Goal: Find specific page/section: Find specific page/section

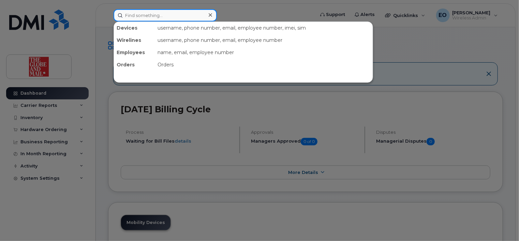
click at [157, 15] on input at bounding box center [165, 15] width 103 height 12
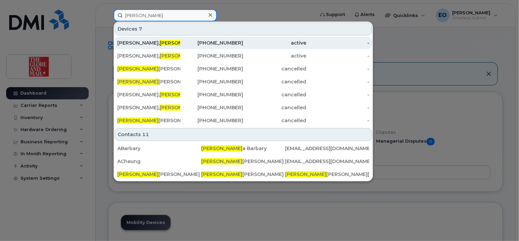
type input "adrian"
click at [121, 43] on div "Lee, Adrian" at bounding box center [148, 43] width 63 height 7
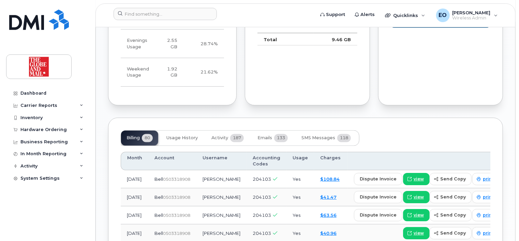
scroll to position [614, 0]
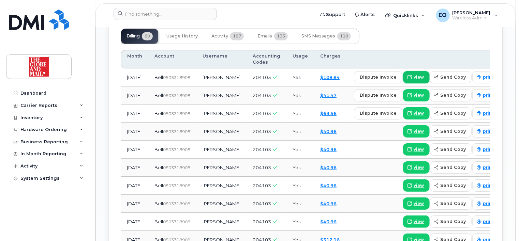
click at [414, 75] on span "view" at bounding box center [419, 78] width 10 height 6
click at [483, 75] on span "print" at bounding box center [488, 78] width 11 height 6
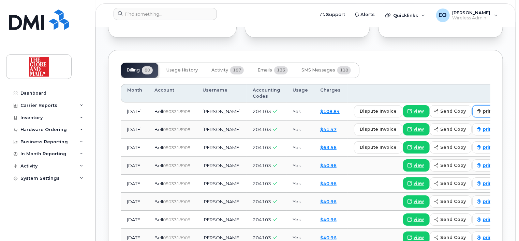
scroll to position [512, 0]
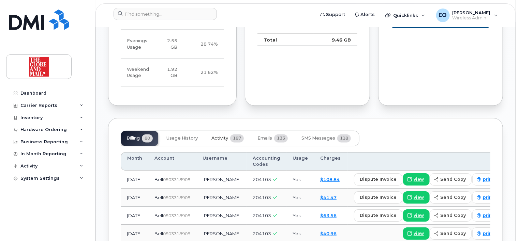
click at [233, 135] on span "187" at bounding box center [237, 139] width 14 height 8
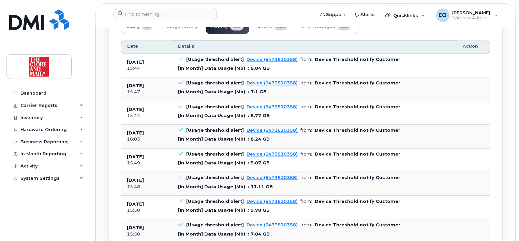
scroll to position [614, 0]
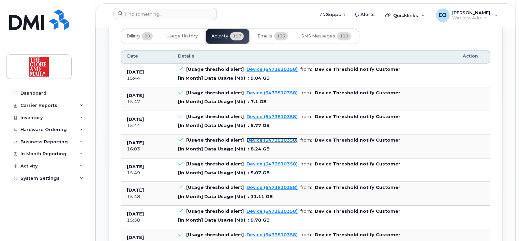
click at [268, 138] on link "Device (6473810358)" at bounding box center [272, 140] width 51 height 5
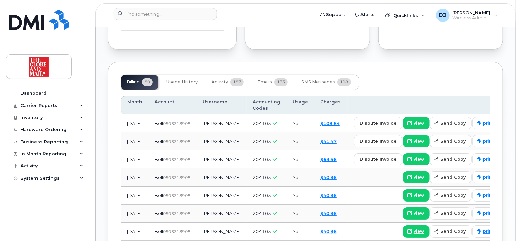
scroll to position [512, 0]
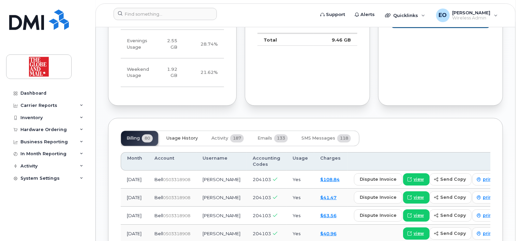
click at [176, 136] on span "Usage History" at bounding box center [181, 138] width 31 height 5
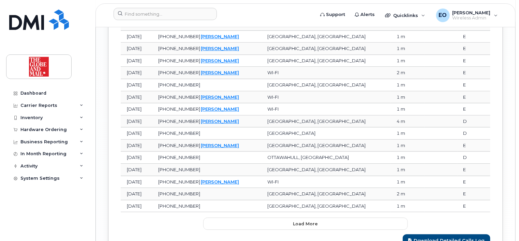
scroll to position [972, 0]
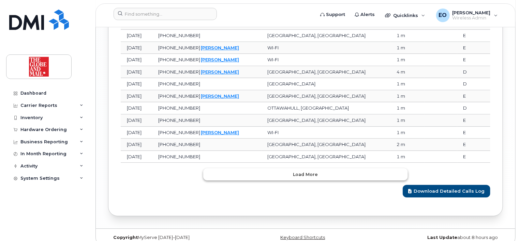
click at [296, 172] on span "Load more" at bounding box center [305, 175] width 25 height 6
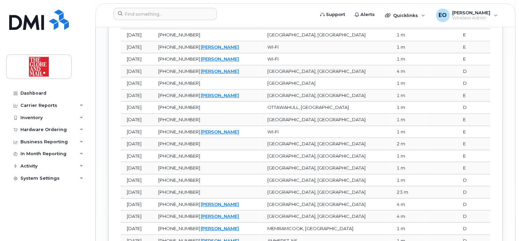
scroll to position [1075, 0]
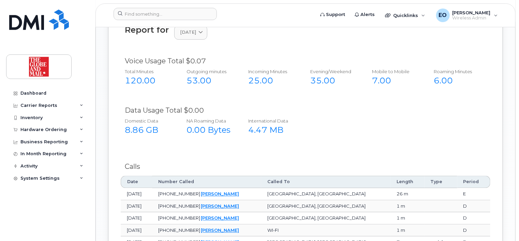
scroll to position [631, 0]
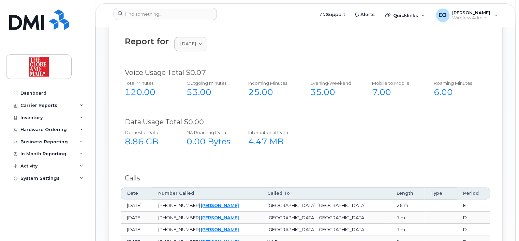
drag, startPoint x: 133, startPoint y: 138, endPoint x: 158, endPoint y: 140, distance: 25.4
click at [133, 138] on div "8.86 GB" at bounding box center [148, 142] width 47 height 12
drag, startPoint x: 199, startPoint y: 134, endPoint x: 271, endPoint y: 137, distance: 72.4
click at [200, 136] on div "0.00 Bytes" at bounding box center [210, 142] width 47 height 12
drag, startPoint x: 272, startPoint y: 137, endPoint x: 239, endPoint y: 137, distance: 32.7
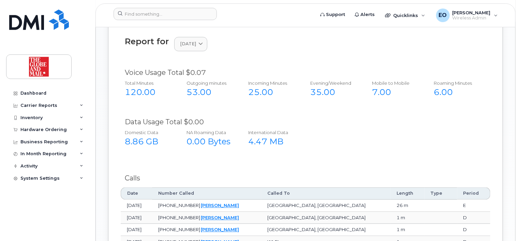
click at [270, 136] on div "4.47 MB" at bounding box center [272, 142] width 47 height 12
click at [258, 136] on div "4.47 MB" at bounding box center [272, 142] width 47 height 12
click at [259, 137] on div "4.47 MB" at bounding box center [272, 142] width 47 height 12
drag, startPoint x: 259, startPoint y: 137, endPoint x: 294, endPoint y: 143, distance: 35.1
click at [283, 144] on div "Domestic Data 8.86 GB NA Roaming Data 0.00 Bytes International Data 4.47 MB" at bounding box center [300, 141] width 371 height 28
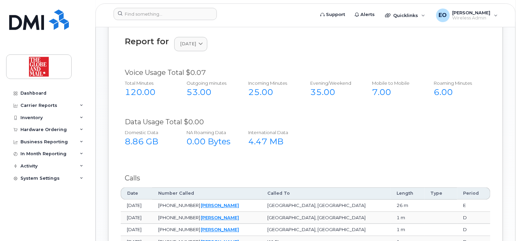
click at [330, 143] on div "Domestic Data 8.86 GB NA Roaming Data 0.00 Bytes International Data 4.47 MB" at bounding box center [300, 141] width 371 height 28
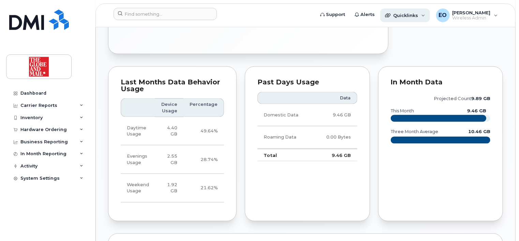
scroll to position [290, 0]
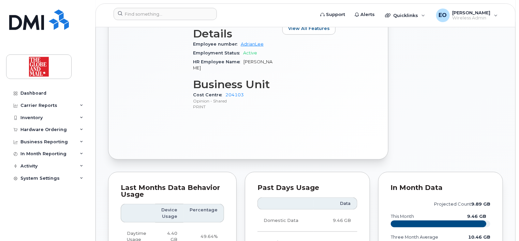
drag, startPoint x: 456, startPoint y: 115, endPoint x: 422, endPoint y: 78, distance: 49.5
click at [452, 112] on div "Edit Device / Employee Add Roaming Package Reset Voicemail Change SIM Card Chan…" at bounding box center [450, 15] width 115 height 298
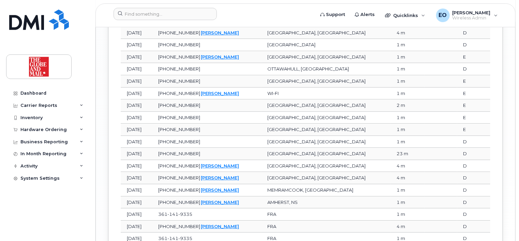
scroll to position [1075, 0]
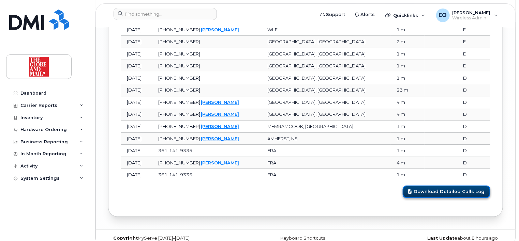
drag, startPoint x: 443, startPoint y: 182, endPoint x: 436, endPoint y: 182, distance: 6.5
click at [443, 186] on link "Download Detailed Calls Log" at bounding box center [447, 192] width 88 height 13
drag, startPoint x: 267, startPoint y: 196, endPoint x: 261, endPoint y: 196, distance: 6.1
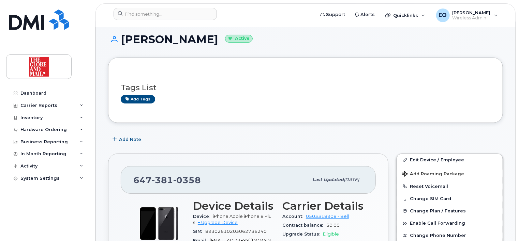
scroll to position [0, 0]
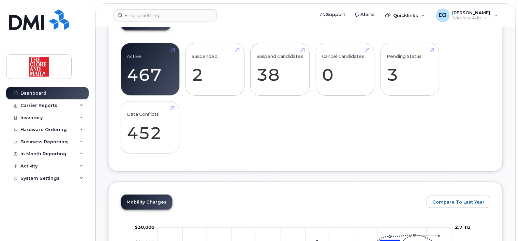
scroll to position [136, 0]
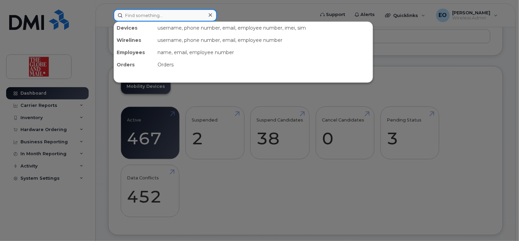
click at [137, 13] on input at bounding box center [165, 15] width 103 height 12
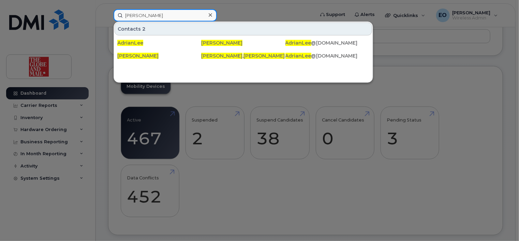
type input "adrian lee"
drag, startPoint x: 192, startPoint y: 144, endPoint x: 88, endPoint y: 89, distance: 117.3
click at [189, 142] on div at bounding box center [259, 120] width 519 height 241
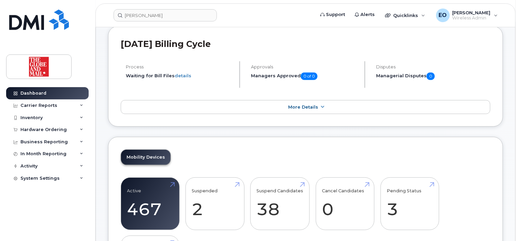
scroll to position [0, 0]
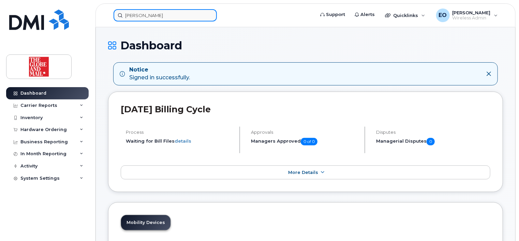
click at [153, 14] on input "adrian lee" at bounding box center [165, 15] width 103 height 12
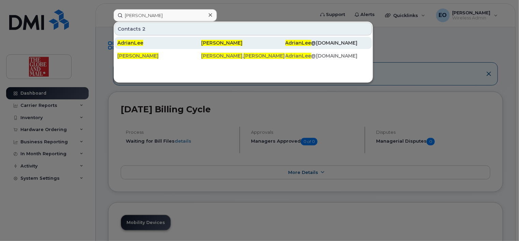
click at [206, 42] on span "Adrian Lee" at bounding box center [221, 43] width 41 height 6
